Goal: Unclear

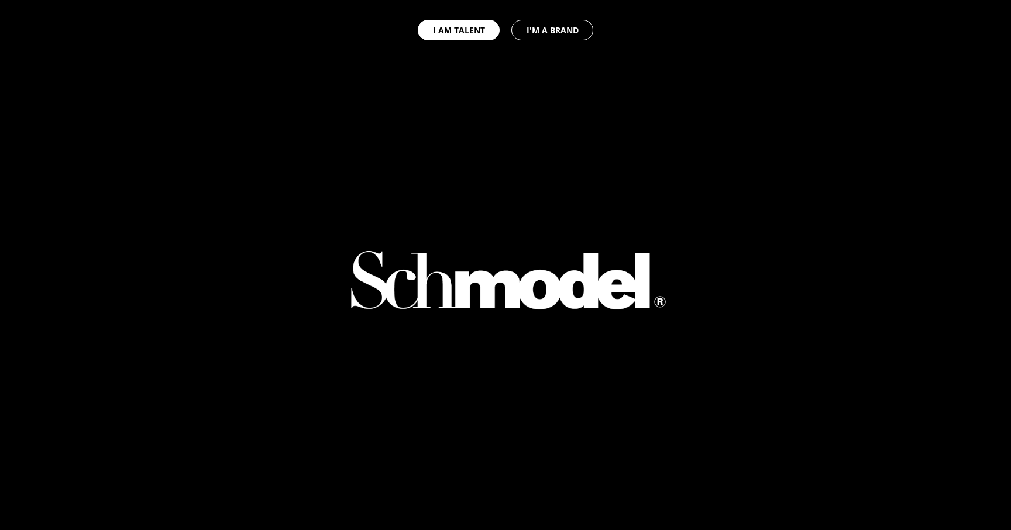
select select "GB"
